Goal: Task Accomplishment & Management: Use online tool/utility

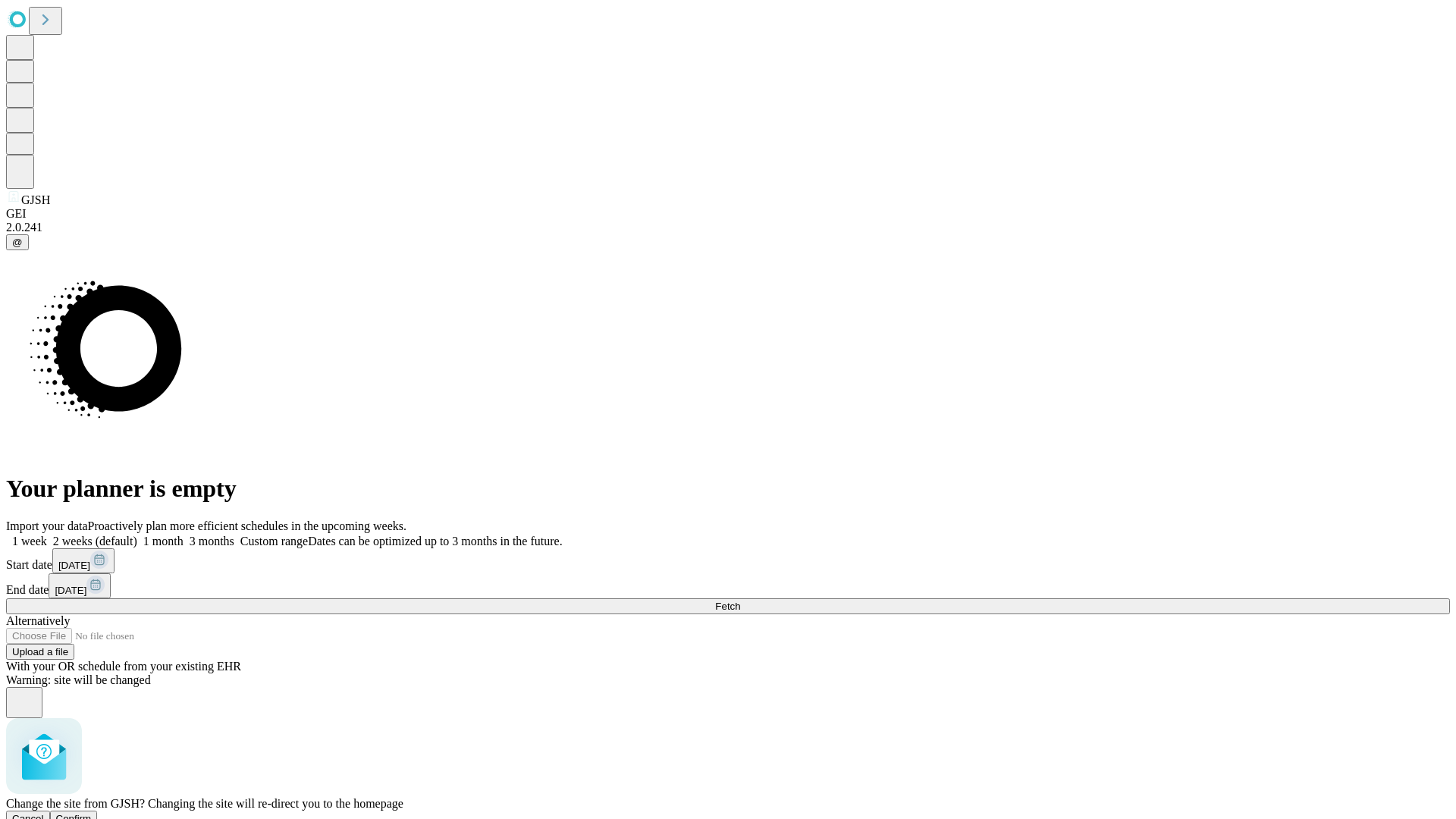
click at [92, 813] on span "Confirm" at bounding box center [73, 819] width 36 height 11
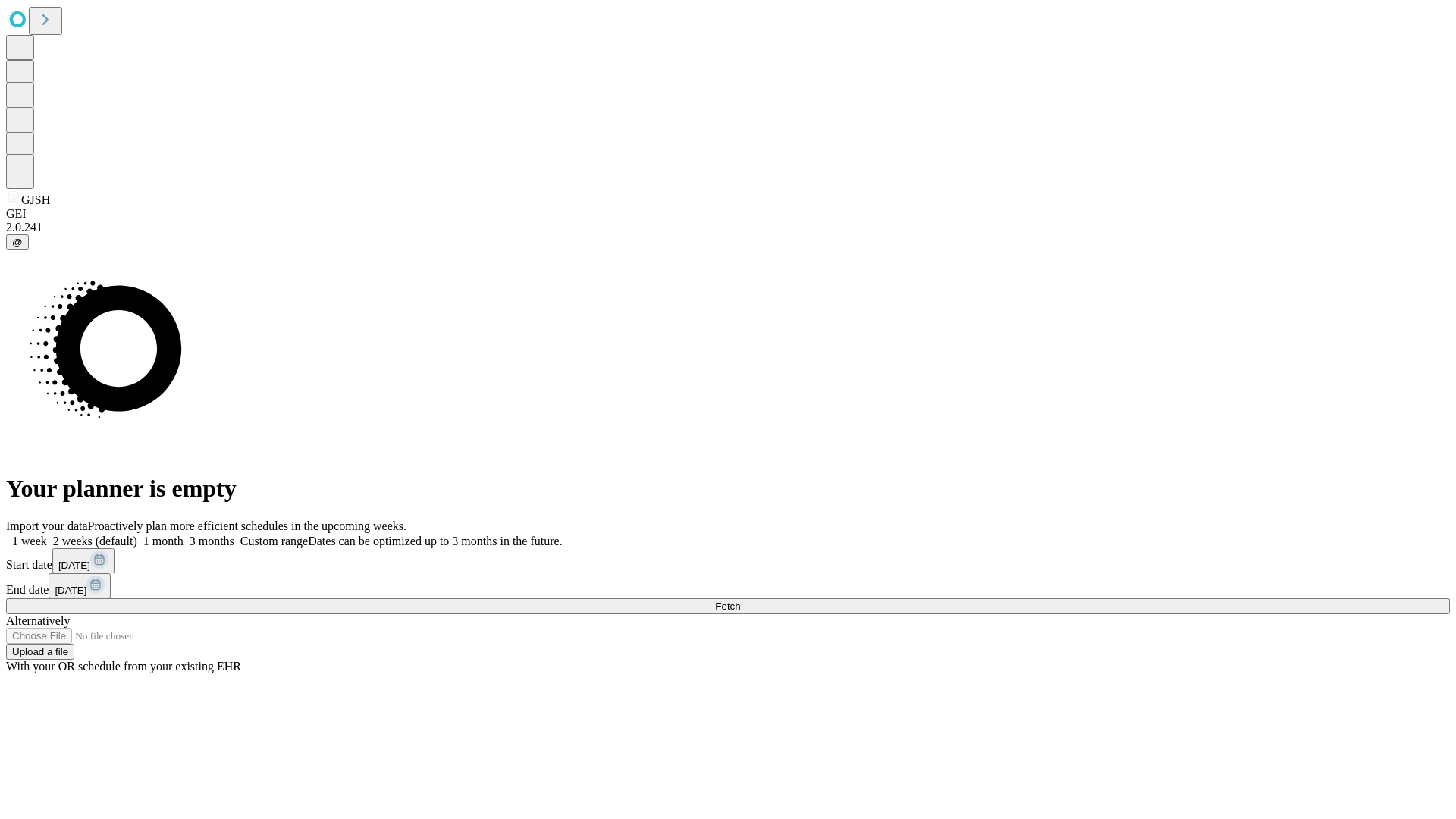
click at [47, 535] on label "1 week" at bounding box center [27, 541] width 41 height 13
click at [740, 601] on span "Fetch" at bounding box center [727, 607] width 25 height 11
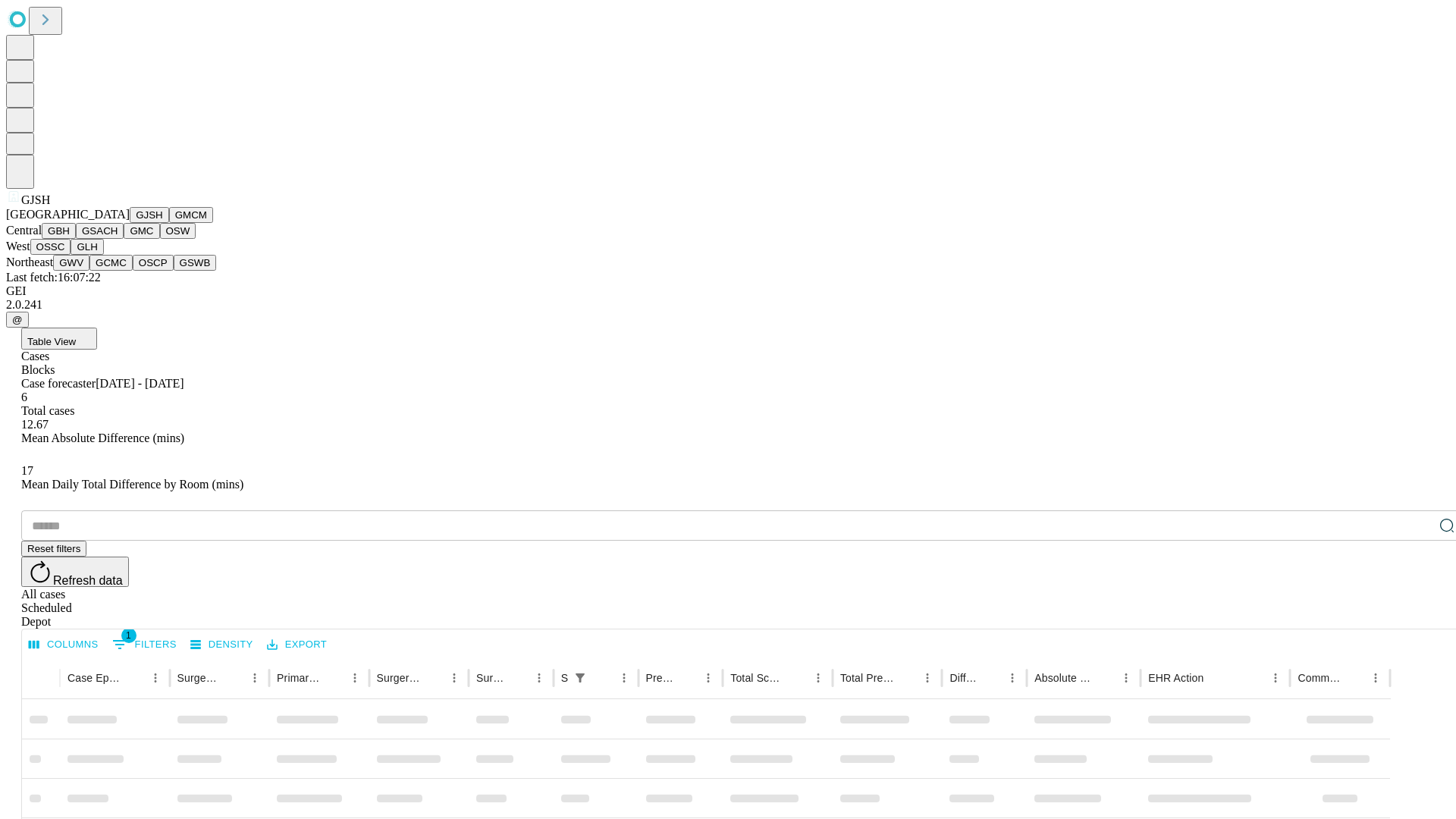
click at [169, 223] on button "GMCM" at bounding box center [191, 215] width 44 height 16
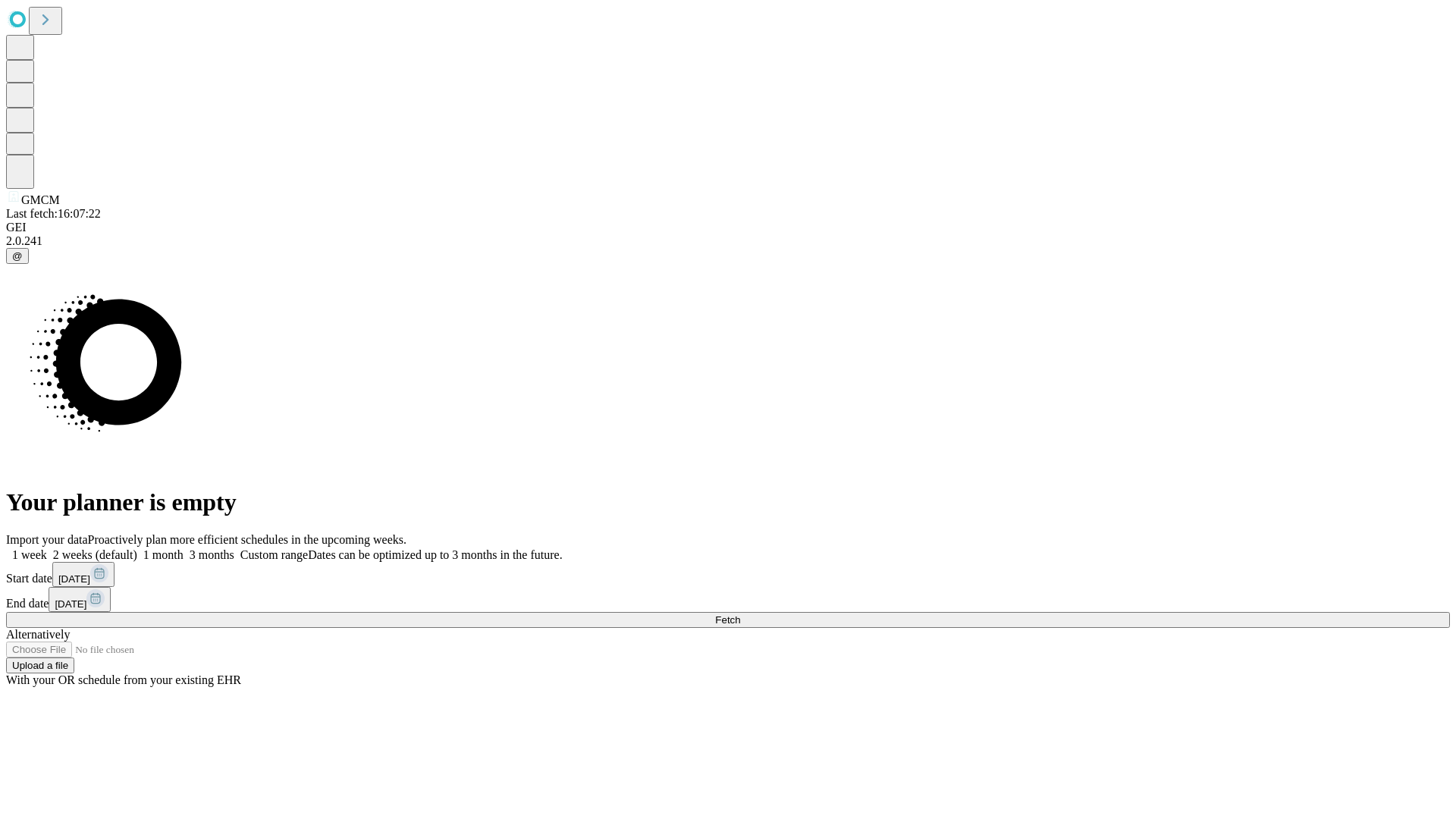
click at [47, 548] on label "1 week" at bounding box center [27, 555] width 41 height 13
click at [740, 615] on span "Fetch" at bounding box center [727, 620] width 25 height 11
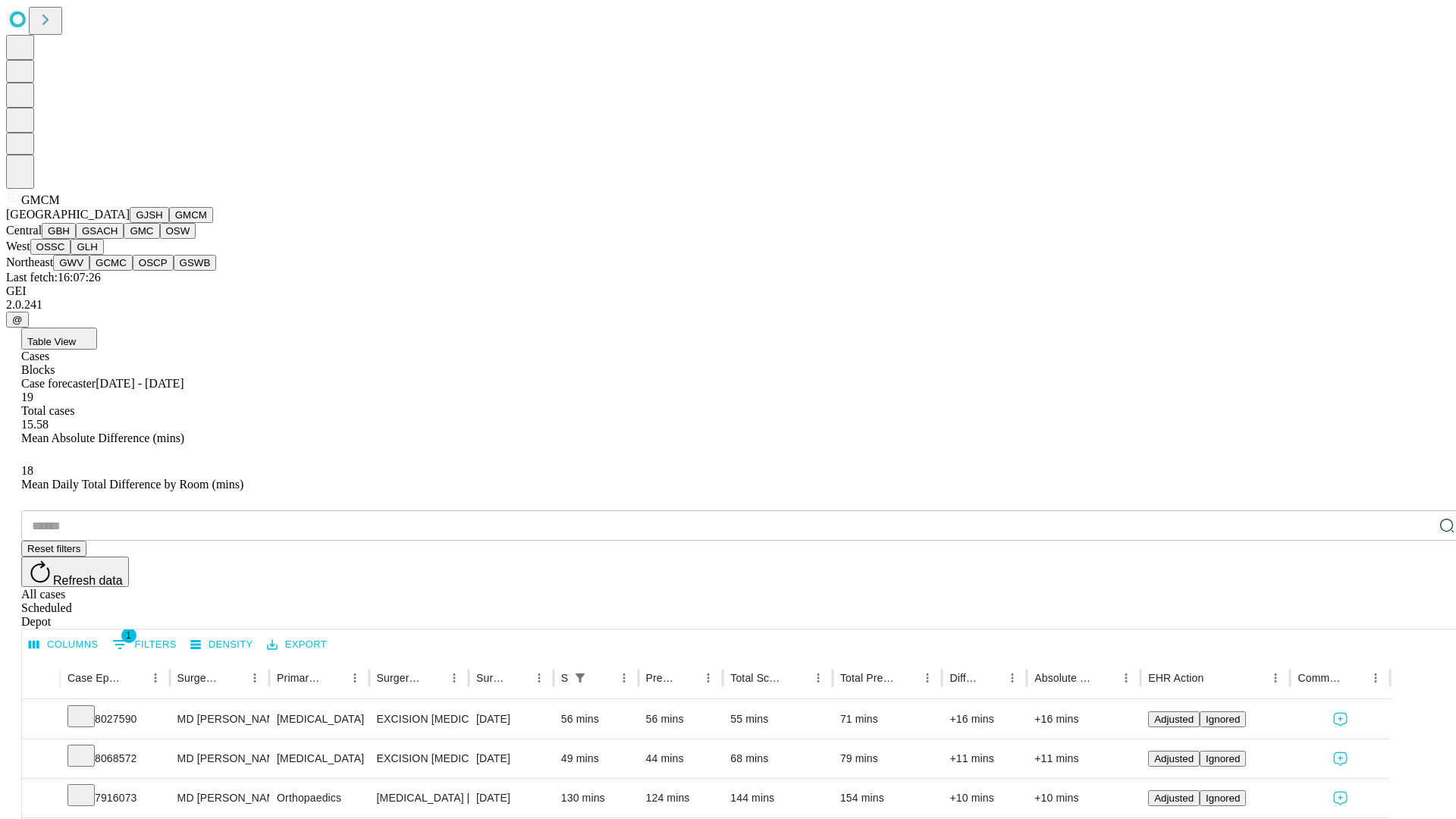
click at [76, 239] on button "GBH" at bounding box center [59, 231] width 34 height 16
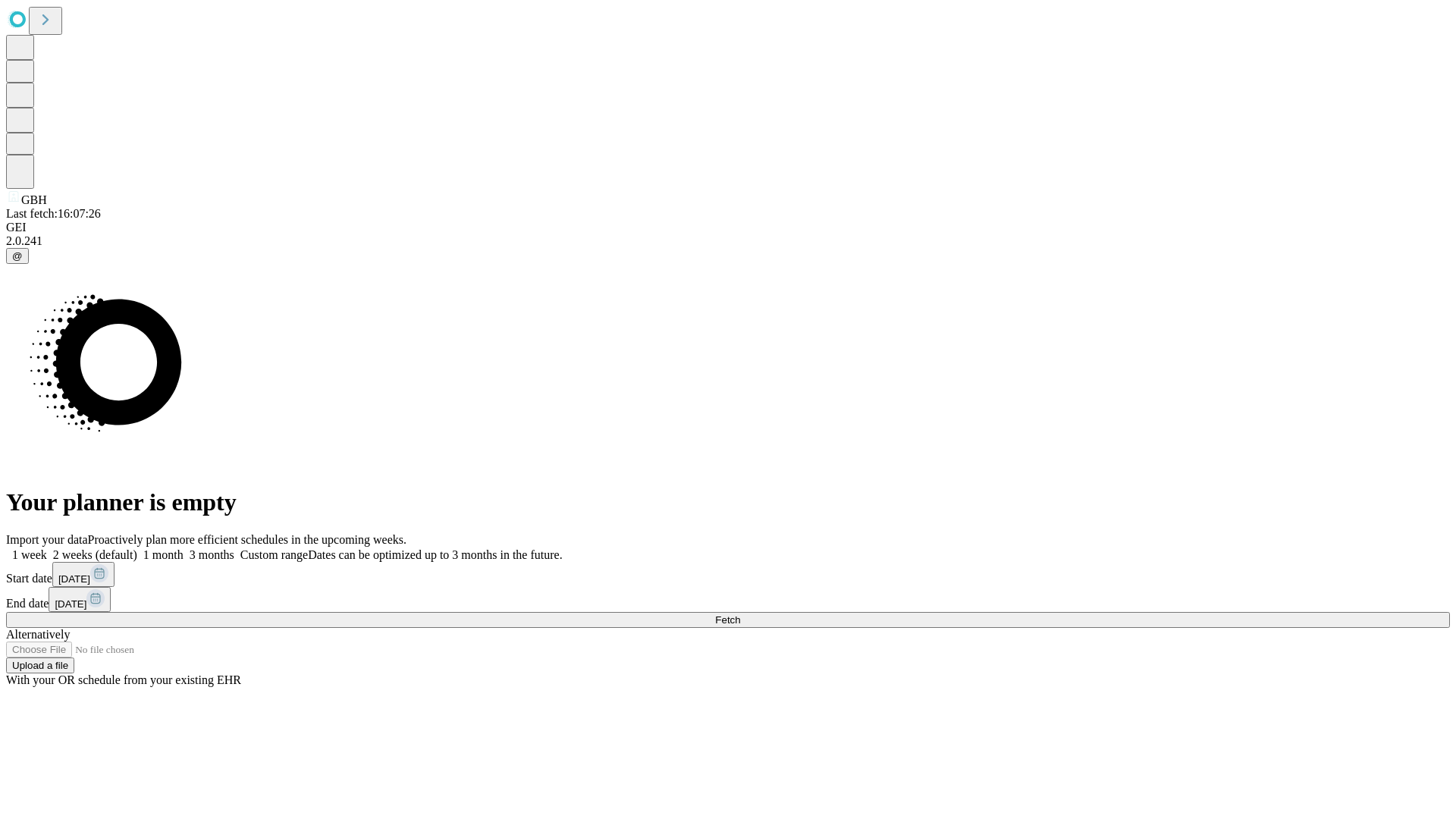
click at [47, 548] on label "1 week" at bounding box center [27, 555] width 41 height 13
click at [740, 615] on span "Fetch" at bounding box center [727, 620] width 25 height 11
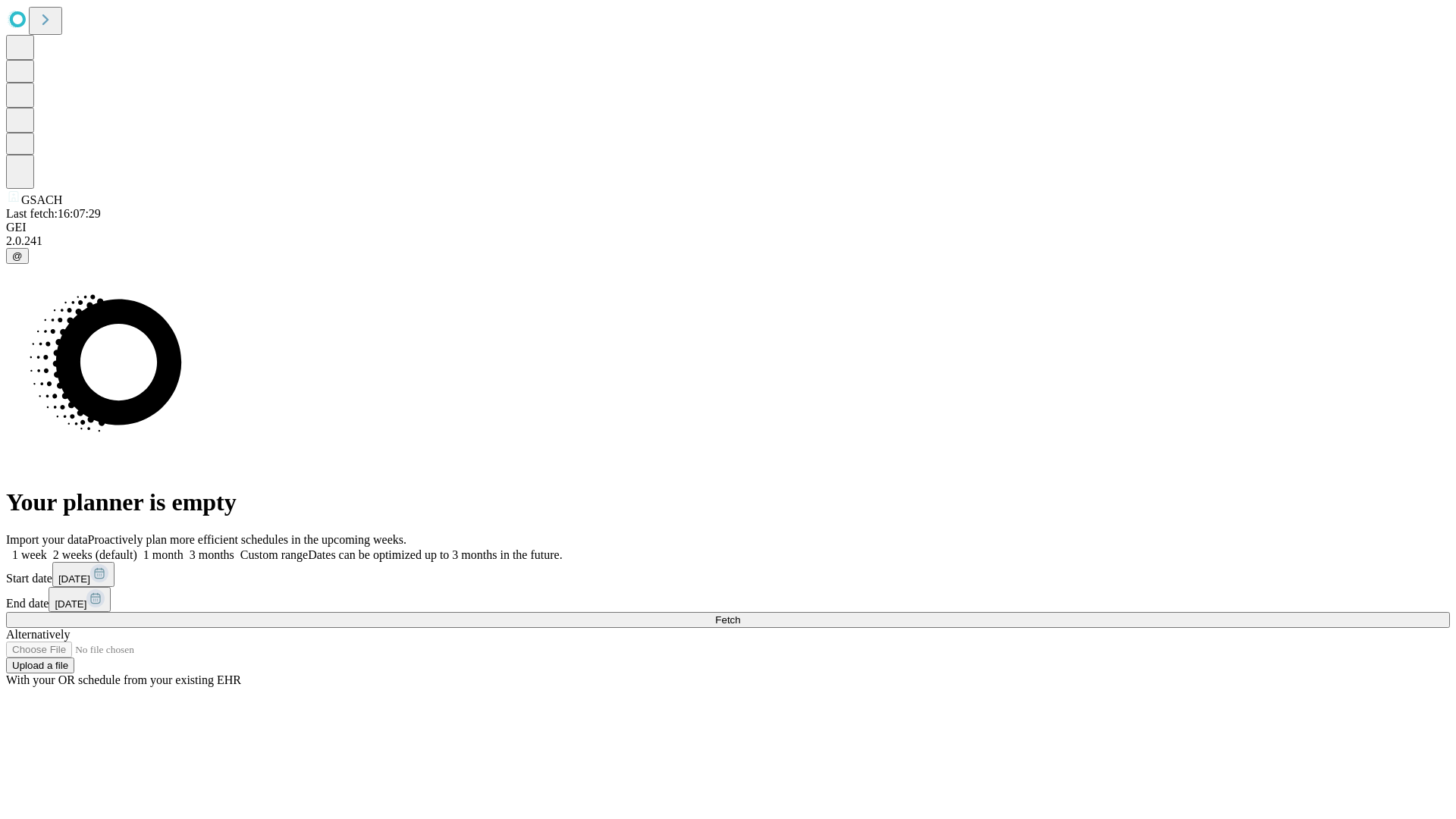
click at [47, 548] on label "1 week" at bounding box center [27, 555] width 41 height 13
click at [740, 615] on span "Fetch" at bounding box center [727, 620] width 25 height 11
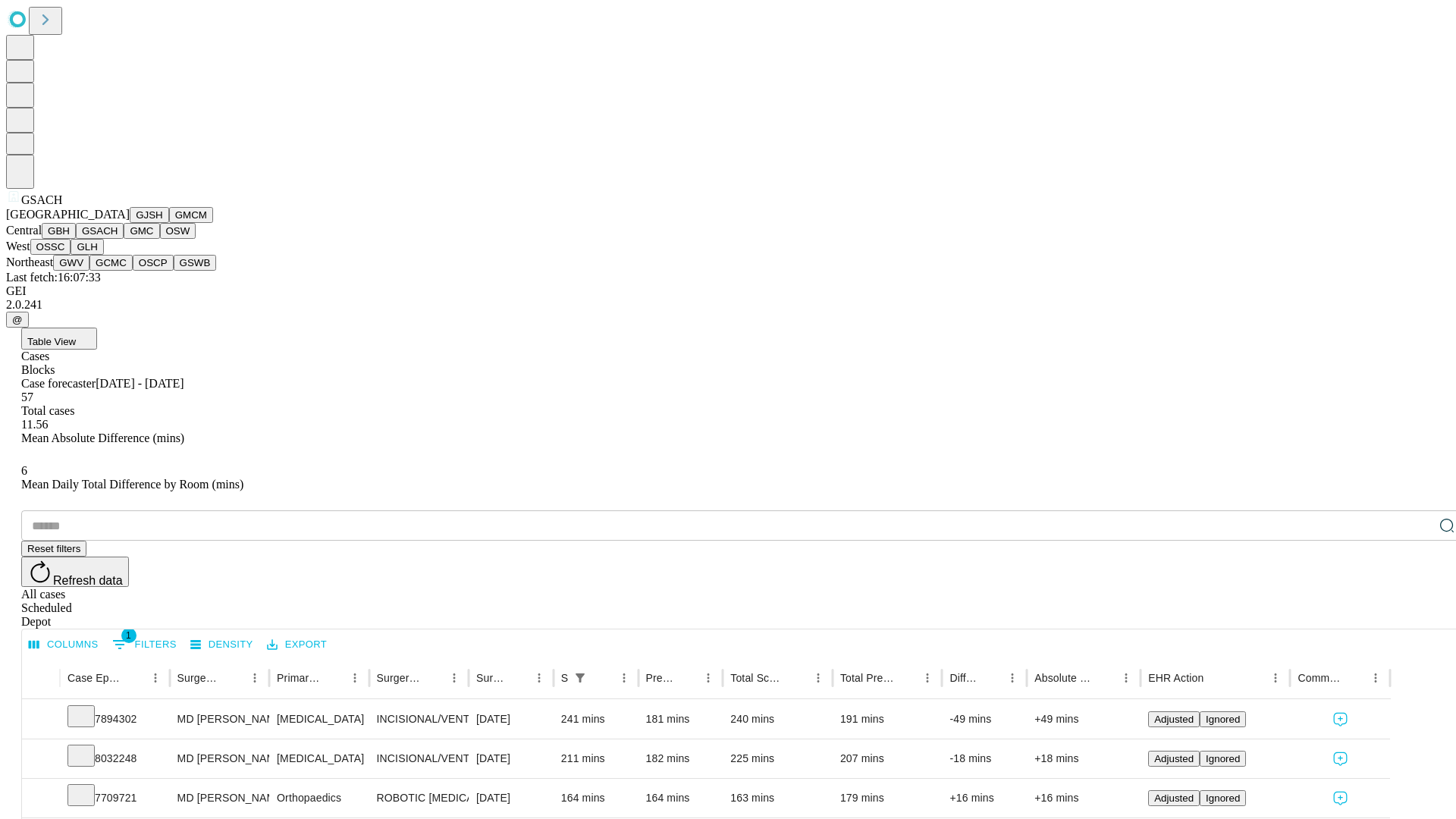
click at [124, 239] on button "GMC" at bounding box center [141, 231] width 36 height 16
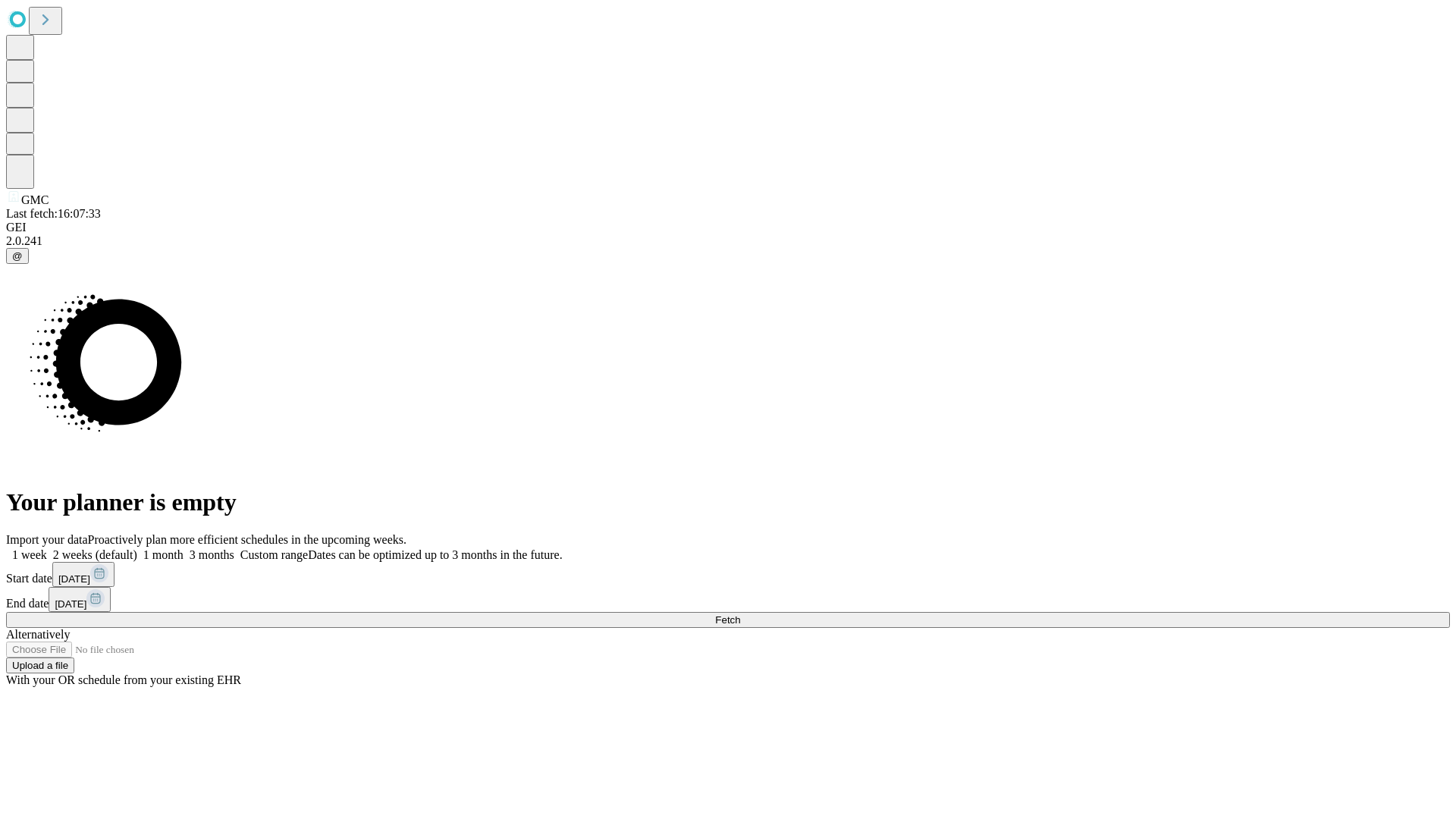
click at [47, 548] on label "1 week" at bounding box center [27, 555] width 41 height 13
click at [740, 615] on span "Fetch" at bounding box center [727, 620] width 25 height 11
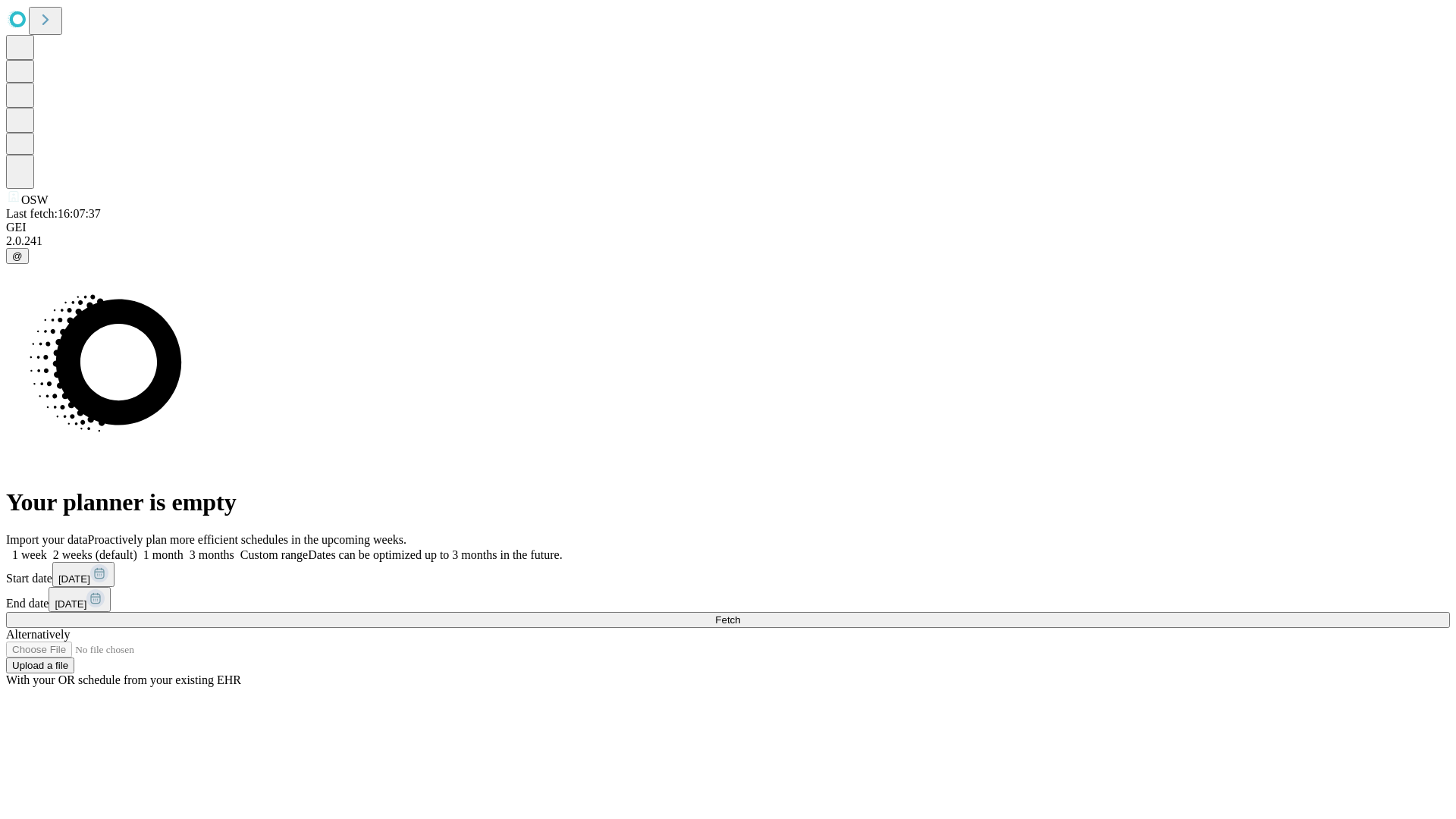
click at [740, 615] on span "Fetch" at bounding box center [727, 620] width 25 height 11
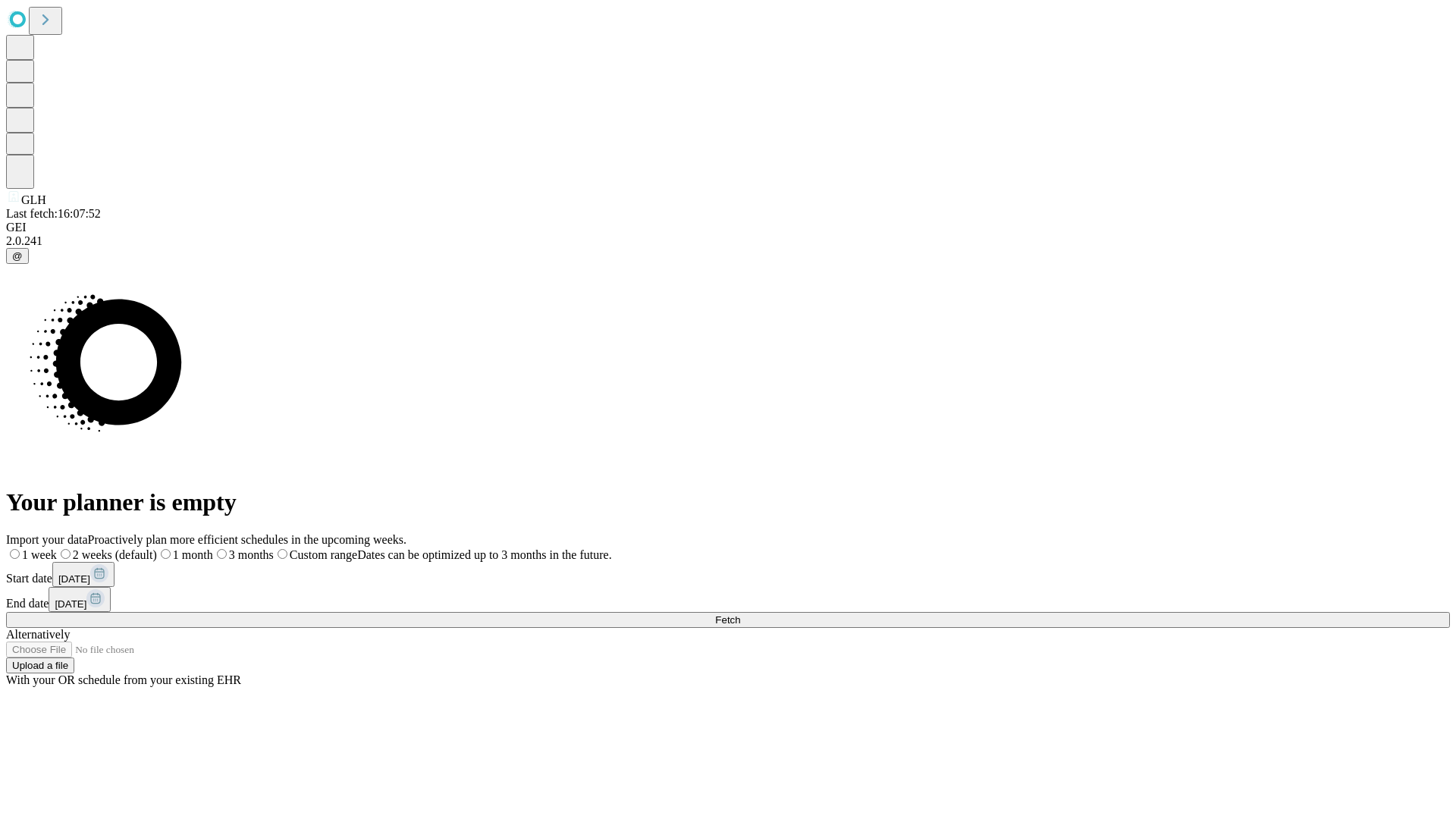
click at [57, 548] on label "1 week" at bounding box center [31, 555] width 51 height 13
click at [740, 615] on span "Fetch" at bounding box center [727, 620] width 25 height 11
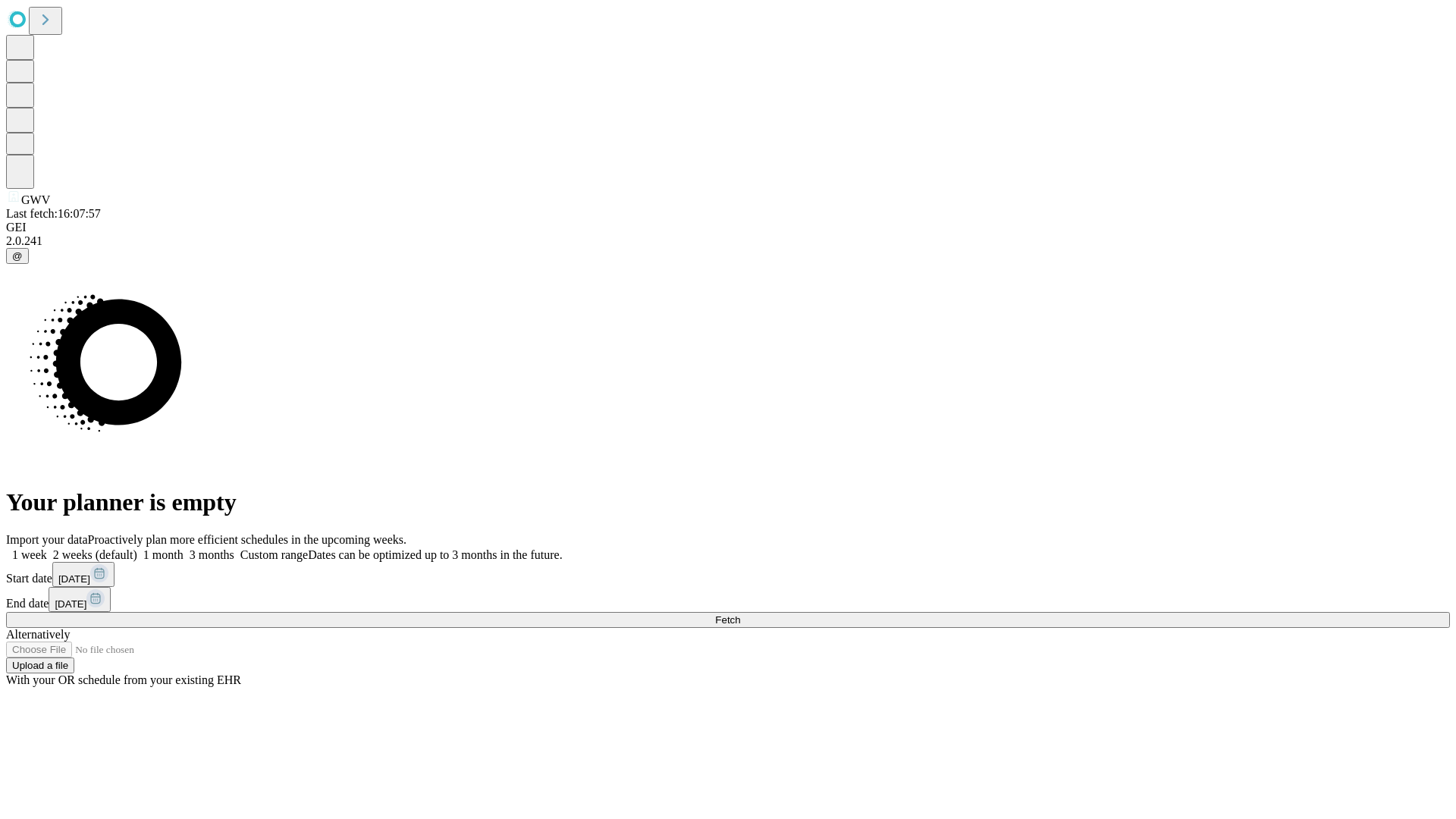
click at [47, 548] on label "1 week" at bounding box center [27, 555] width 41 height 13
click at [740, 615] on span "Fetch" at bounding box center [727, 620] width 25 height 11
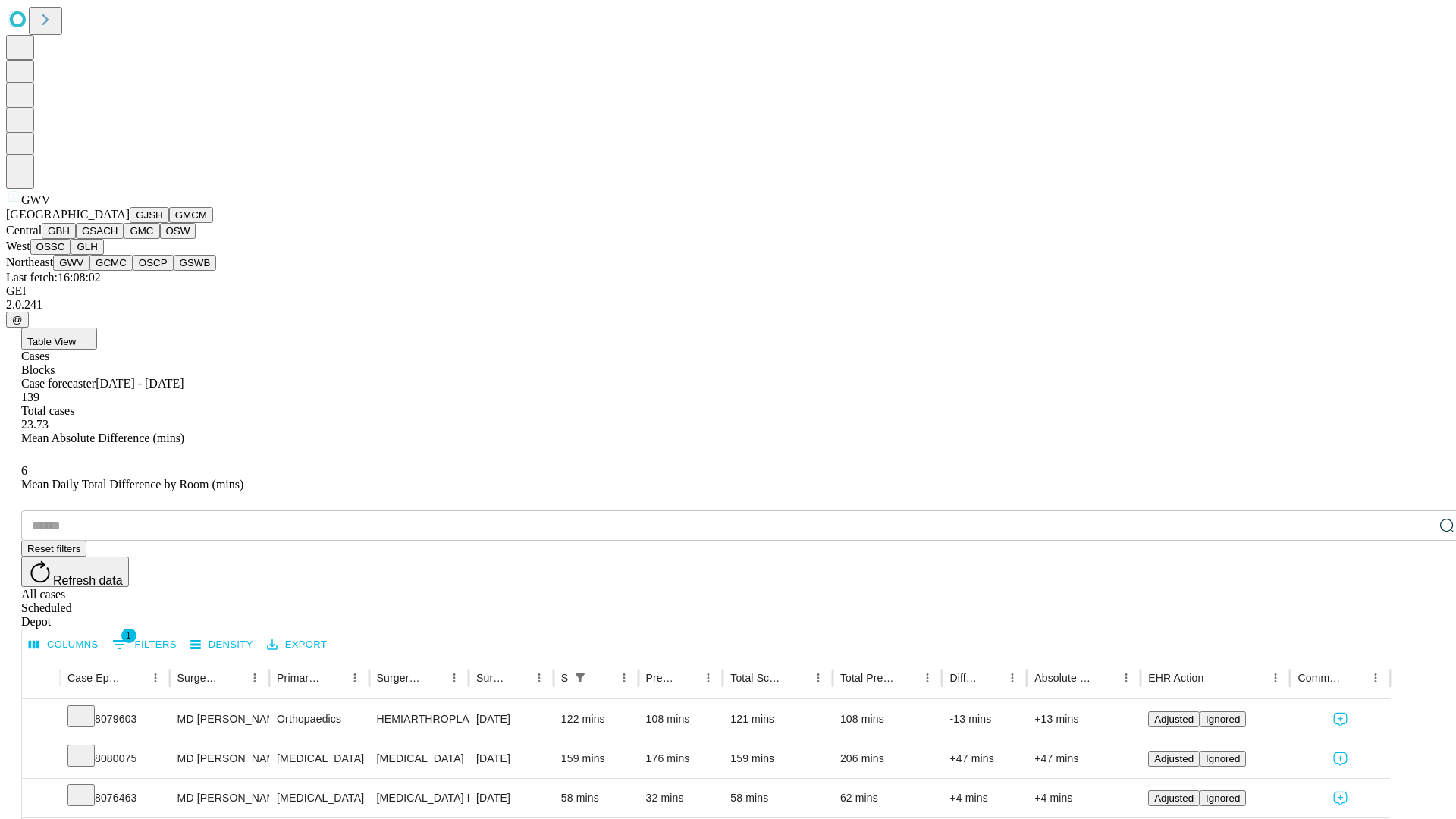
click at [118, 271] on button "GCMC" at bounding box center [111, 262] width 44 height 16
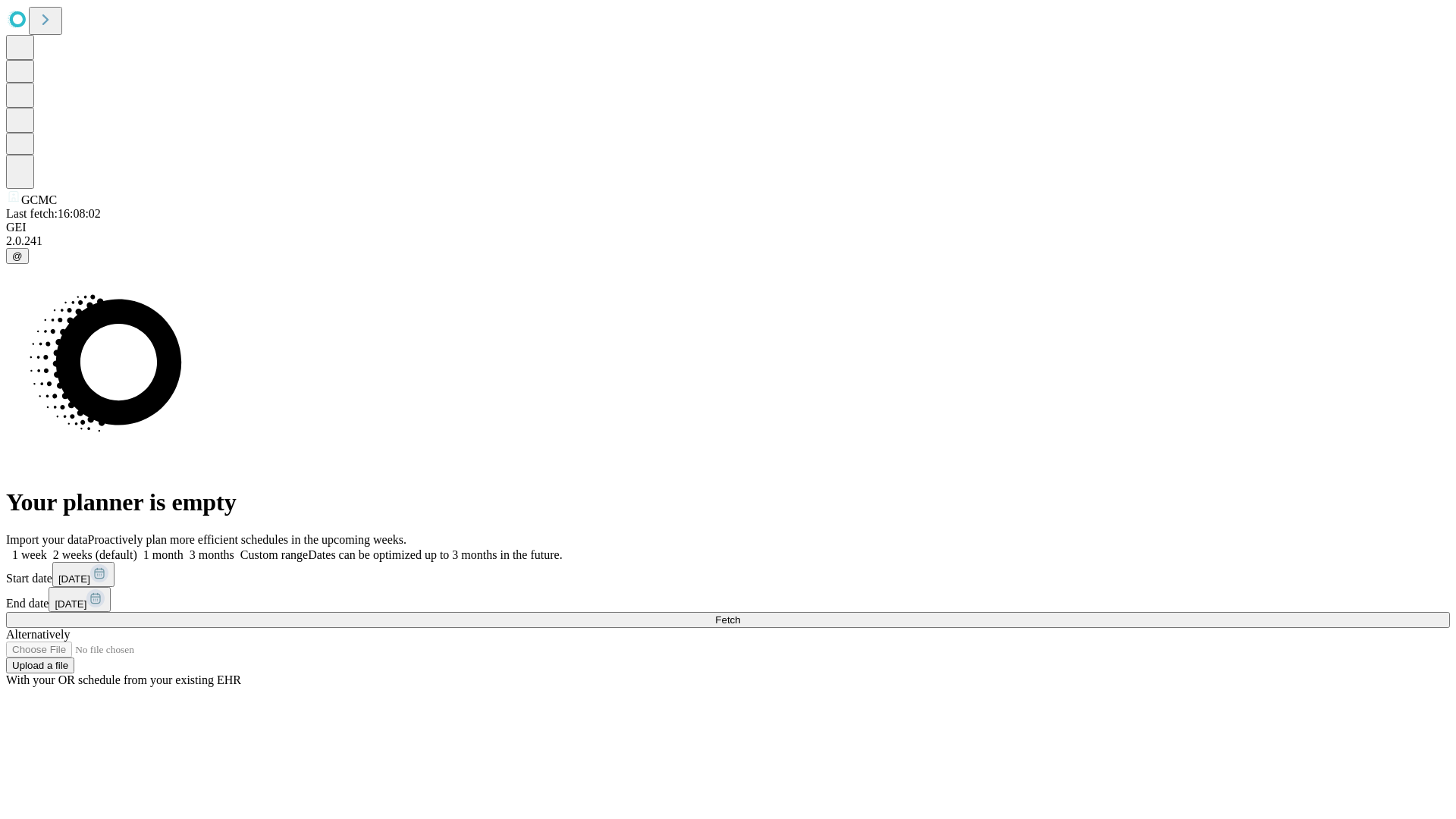
click at [47, 548] on label "1 week" at bounding box center [27, 555] width 41 height 13
click at [740, 615] on span "Fetch" at bounding box center [727, 620] width 25 height 11
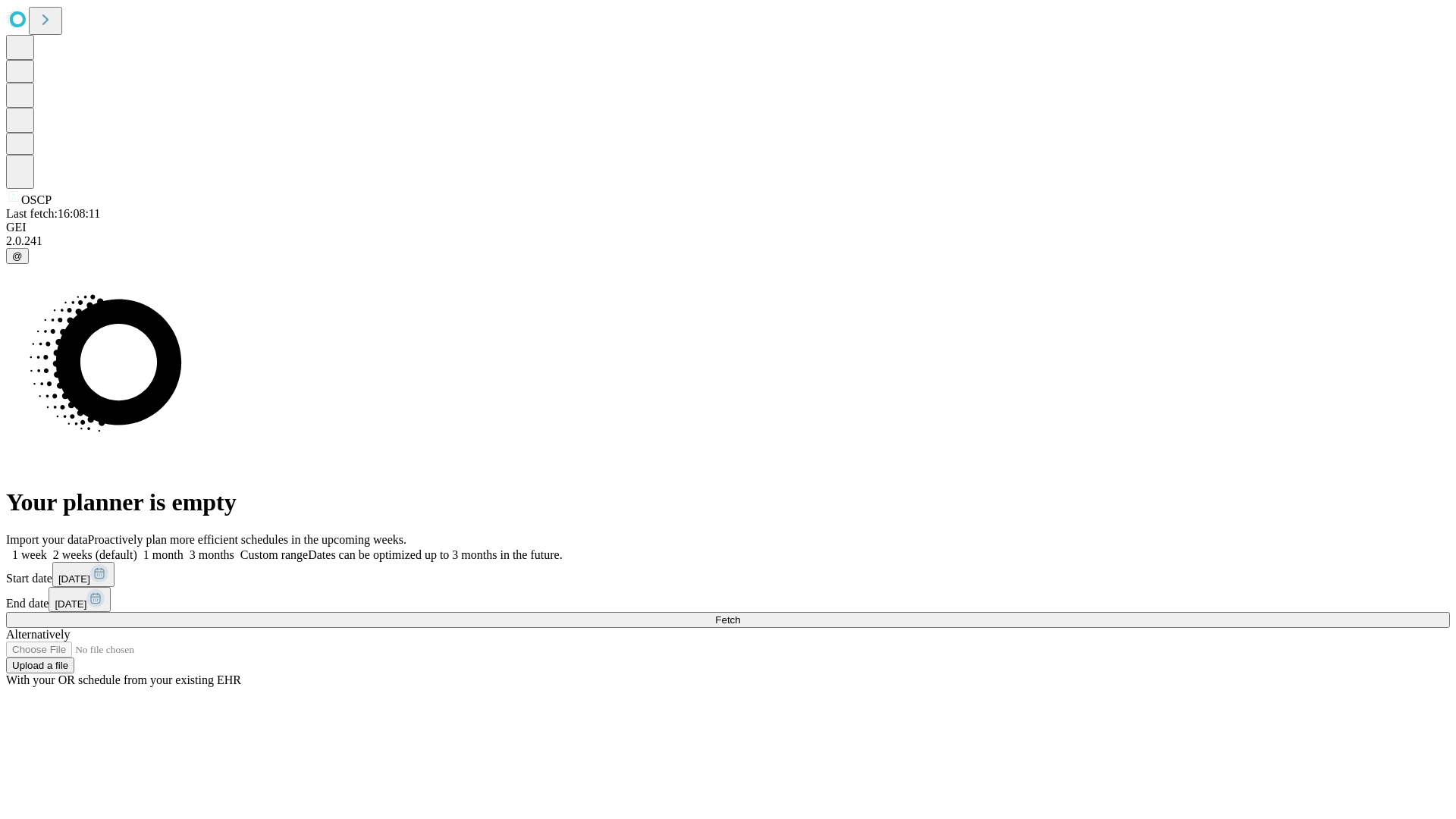
click at [47, 548] on label "1 week" at bounding box center [27, 555] width 41 height 13
click at [740, 615] on span "Fetch" at bounding box center [727, 620] width 25 height 11
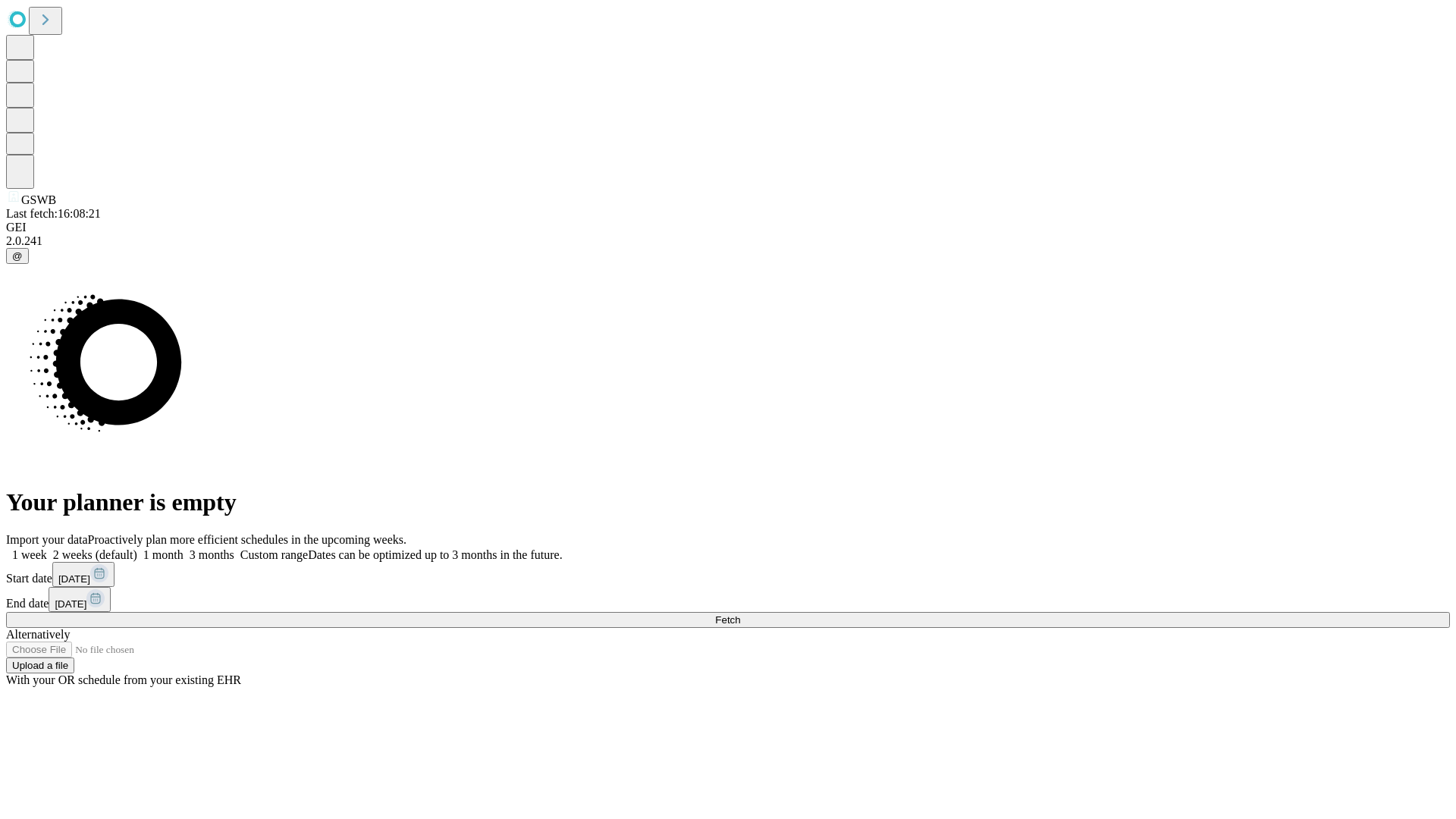
click at [47, 548] on label "1 week" at bounding box center [27, 555] width 41 height 13
click at [740, 615] on span "Fetch" at bounding box center [727, 620] width 25 height 11
